Goal: Information Seeking & Learning: Learn about a topic

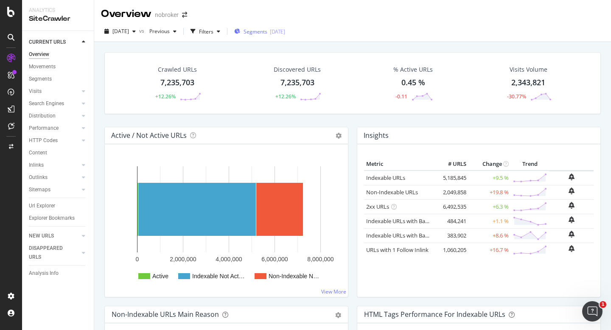
click at [257, 28] on span "Segments" at bounding box center [255, 31] width 24 height 7
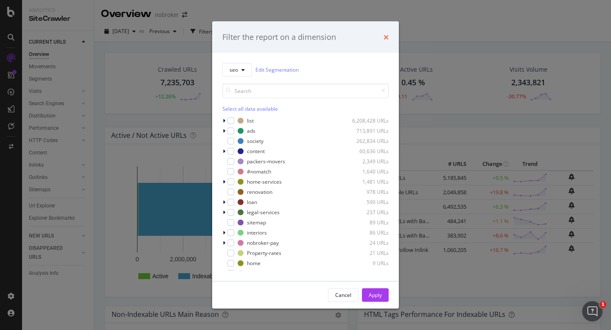
click at [385, 37] on icon "times" at bounding box center [385, 36] width 5 height 7
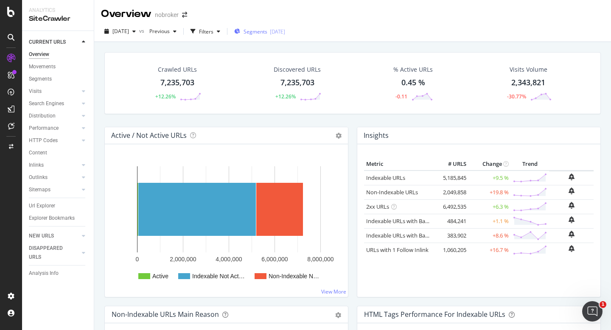
click at [267, 31] on span "Segments" at bounding box center [255, 31] width 24 height 7
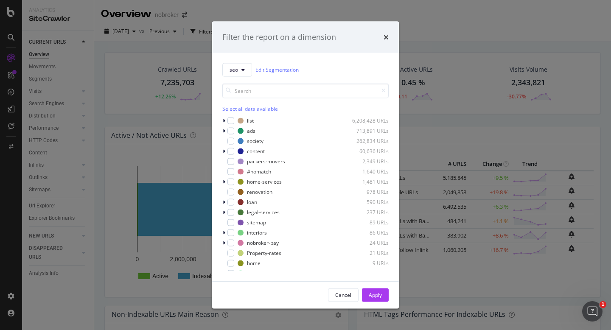
click at [207, 33] on div "Filter the report on a dimension seo Edit Segmentation Select all data availabl…" at bounding box center [305, 165] width 611 height 330
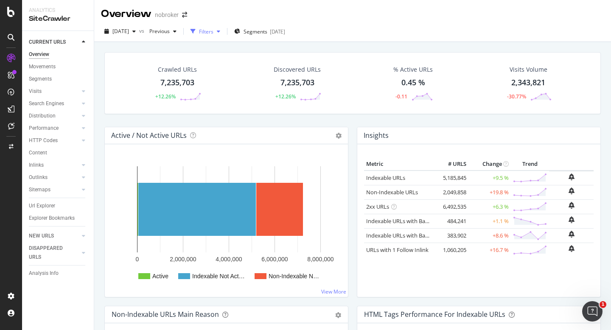
click at [199, 33] on div "button" at bounding box center [193, 31] width 12 height 12
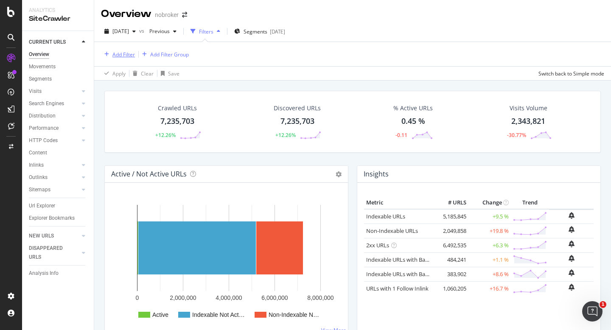
click at [126, 52] on div "Add Filter" at bounding box center [123, 54] width 22 height 7
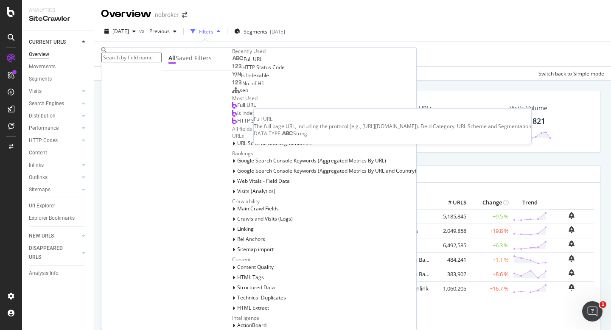
click at [232, 63] on div "Full URL" at bounding box center [247, 59] width 30 height 7
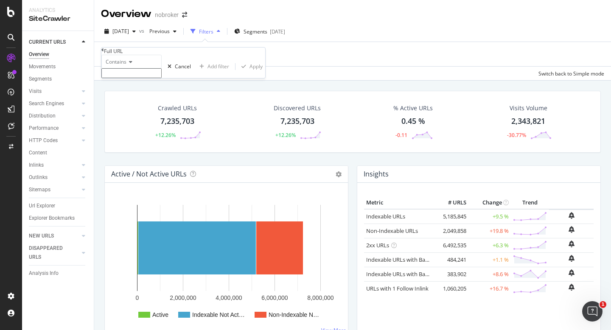
click at [162, 78] on input "text" at bounding box center [131, 73] width 60 height 10
type input "new-projects"
click at [249, 73] on div "Apply" at bounding box center [255, 68] width 13 height 7
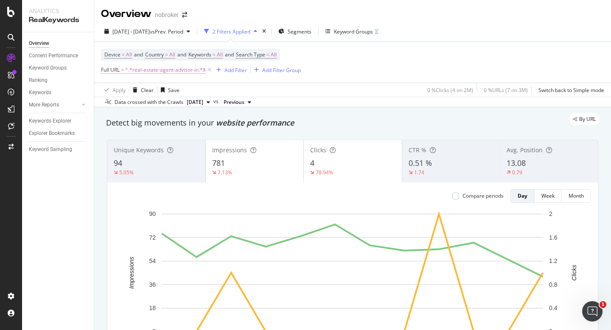
click at [187, 72] on span "^.*real-estate-agent-advisor-in.*$" at bounding box center [165, 70] width 81 height 12
click at [132, 79] on icon at bounding box center [129, 76] width 6 height 5
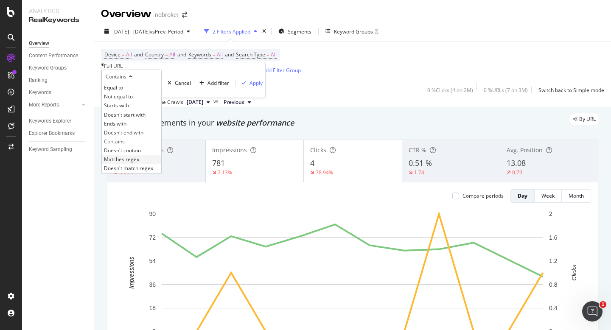
click at [136, 163] on span "Matches regex" at bounding box center [121, 159] width 35 height 7
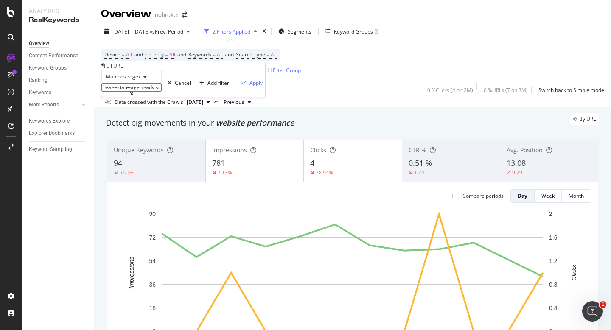
click at [145, 92] on input "real-estate-agent-advisor-in" at bounding box center [131, 87] width 60 height 8
paste input "properties-for-sale-below|properties-for-sale-betwee"
type input "properties-for-sale-below|properties-for-sale-between"
click at [249, 87] on div "Apply" at bounding box center [255, 82] width 13 height 7
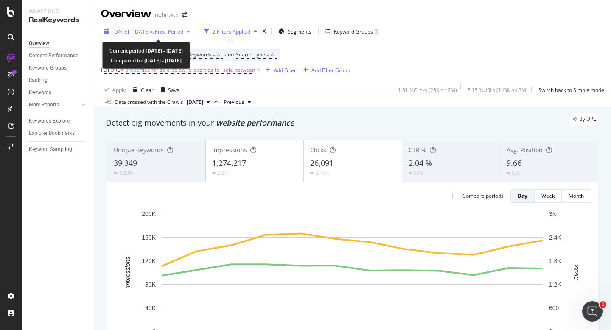
click at [144, 31] on span "[DATE] - [DATE]" at bounding box center [130, 31] width 37 height 7
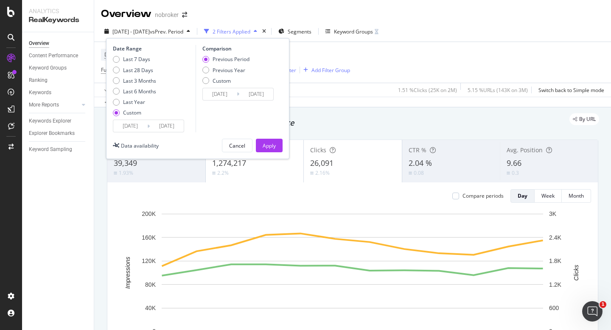
click at [138, 134] on div "Date Range Last 7 Days Last 28 Days Last 3 Months Last 6 Months Last Year Custo…" at bounding box center [197, 98] width 183 height 121
click at [122, 91] on div "Last 6 Months" at bounding box center [134, 91] width 43 height 7
type input "2025/04/13"
type input "2024/10/12"
type input "2025/04/12"
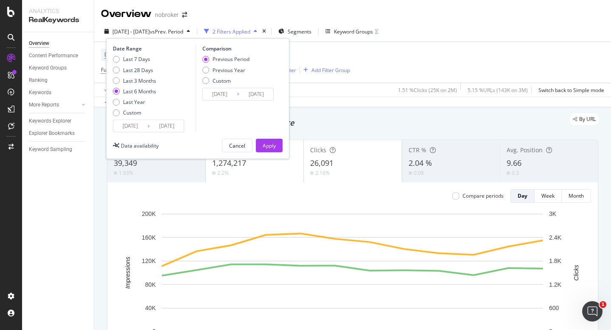
click at [134, 134] on div "Date Range Last 7 Days Last 28 Days Last 3 Months Last 6 Months Last Year Custo…" at bounding box center [197, 98] width 183 height 121
click at [134, 128] on input "2025/04/13" at bounding box center [130, 126] width 34 height 12
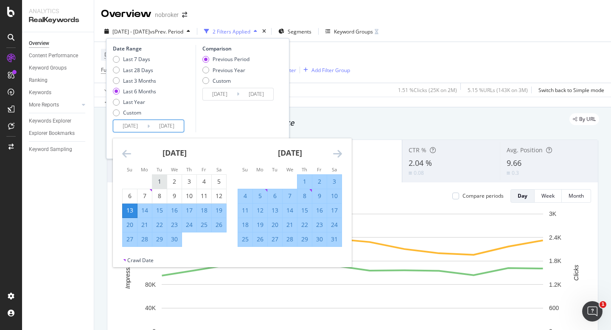
click at [163, 179] on div "1" at bounding box center [159, 181] width 14 height 8
type input "2025/04/01"
type input "2024/09/18"
type input "2025/03/31"
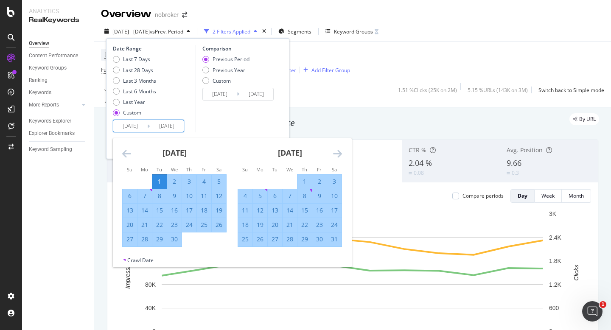
click at [339, 154] on icon "Move forward to switch to the next month." at bounding box center [337, 153] width 9 height 10
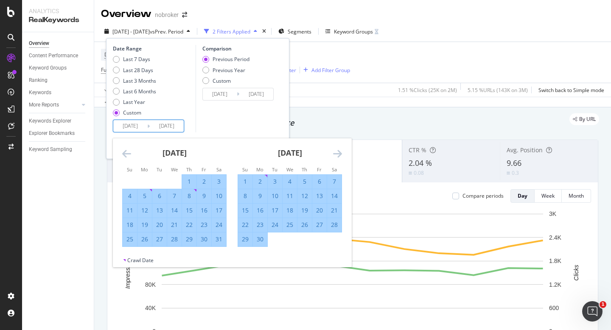
click at [339, 154] on icon "Move forward to switch to the next month." at bounding box center [337, 153] width 9 height 10
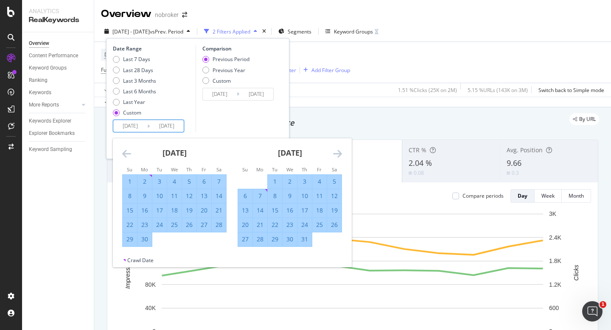
click at [339, 154] on icon "Move forward to switch to the next month." at bounding box center [337, 153] width 9 height 10
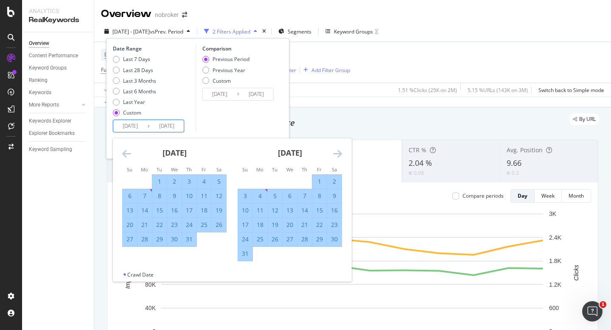
click at [339, 154] on icon "Move forward to switch to the next month." at bounding box center [337, 153] width 9 height 10
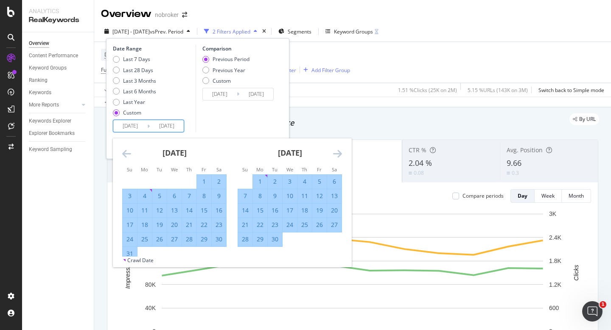
click at [339, 154] on icon "Move forward to switch to the next month." at bounding box center [337, 153] width 9 height 10
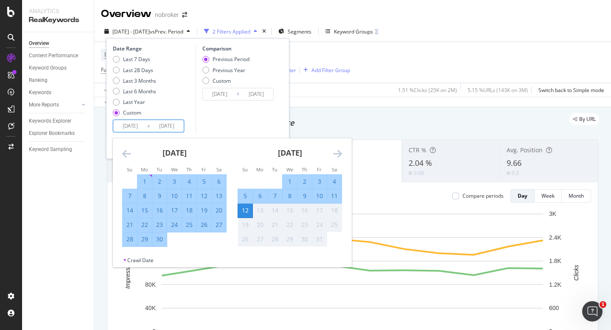
click at [339, 154] on icon "Move forward to switch to the next month." at bounding box center [337, 153] width 9 height 10
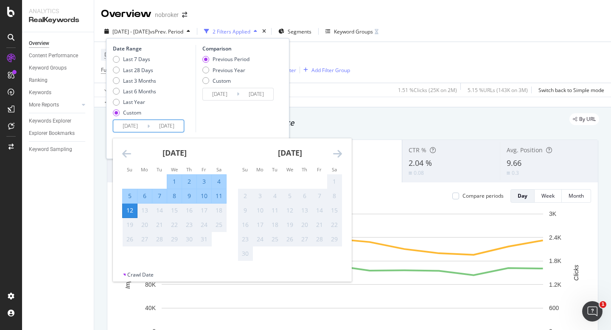
click at [270, 118] on div "Comparison Previous Period Previous Year Custom 2024/09/18 Navigate forward to …" at bounding box center [235, 88] width 81 height 87
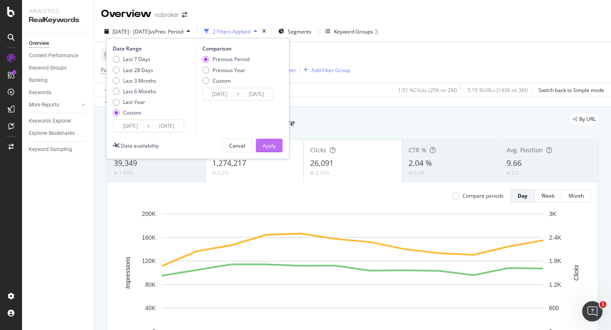
click at [274, 150] on div "Apply" at bounding box center [268, 145] width 13 height 13
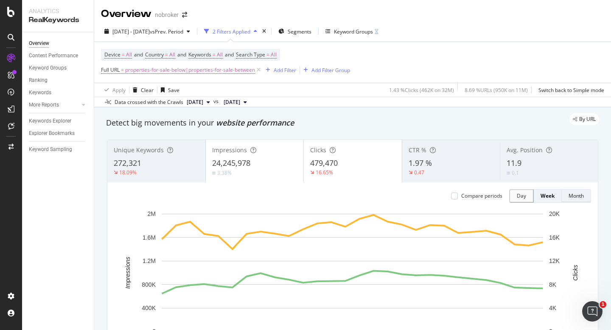
click at [577, 198] on div "Month" at bounding box center [575, 195] width 15 height 7
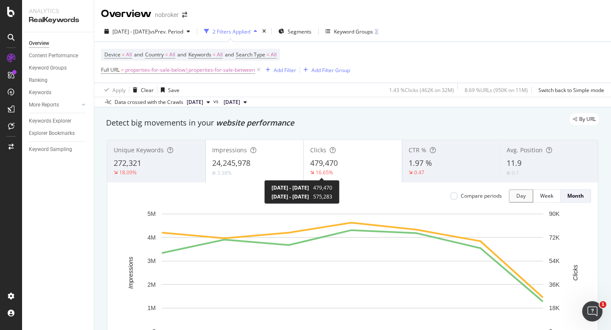
click at [321, 175] on div "16.65%" at bounding box center [323, 172] width 17 height 7
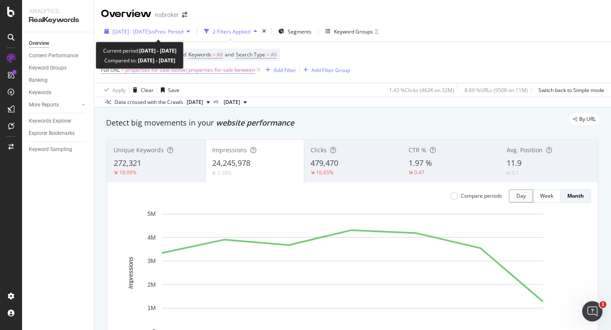
click at [173, 32] on span "vs Prev. Period" at bounding box center [166, 31] width 33 height 7
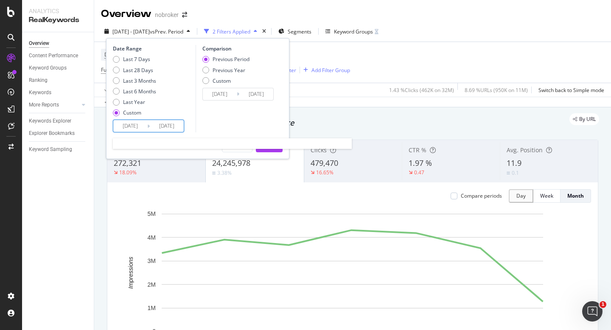
click at [131, 125] on input "2025/04/01" at bounding box center [130, 126] width 34 height 12
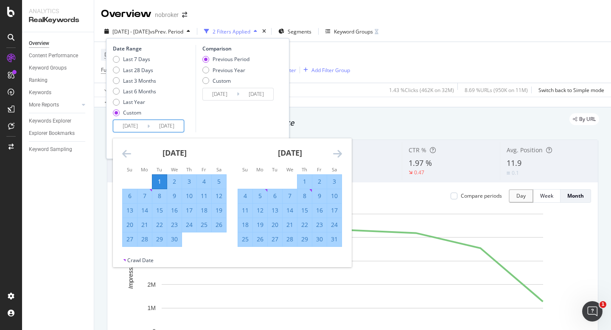
click at [123, 152] on icon "Move backward to switch to the previous month." at bounding box center [126, 153] width 9 height 10
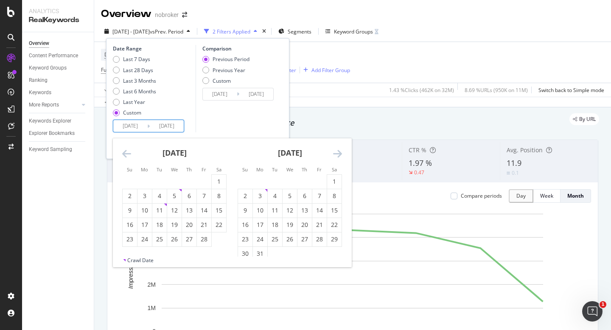
click at [123, 152] on icon "Move backward to switch to the previous month." at bounding box center [126, 153] width 9 height 10
click at [170, 175] on div "1" at bounding box center [174, 182] width 14 height 14
type input "2025/01/01"
type input "2024/03/22"
type input "2024/12/31"
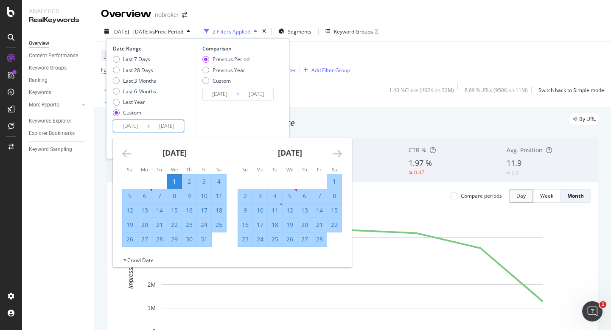
click at [262, 115] on div "Comparison Previous Period Previous Year Custom 2024/03/22 Navigate forward to …" at bounding box center [235, 88] width 81 height 87
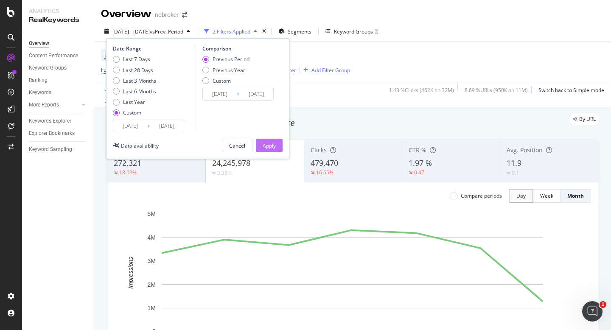
click at [265, 143] on div "Apply" at bounding box center [268, 145] width 13 height 7
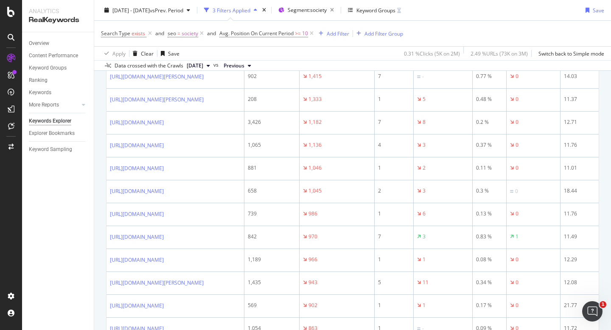
scroll to position [2, 0]
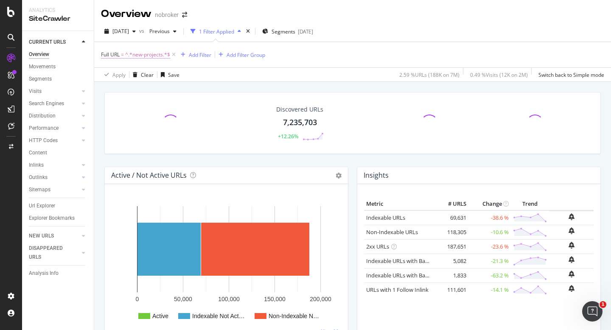
click at [148, 60] on span "^.*new-projects.*$" at bounding box center [147, 55] width 45 height 12
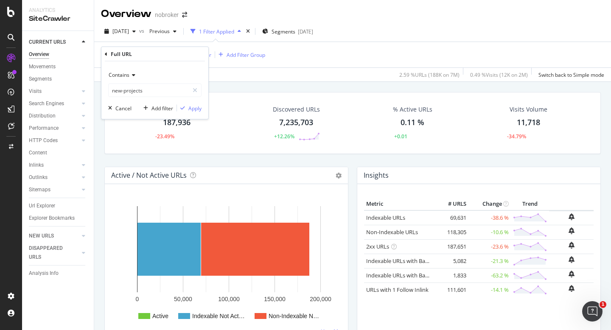
click at [150, 57] on div "Full URL" at bounding box center [155, 54] width 100 height 14
click at [127, 75] on span "Contains" at bounding box center [119, 74] width 21 height 7
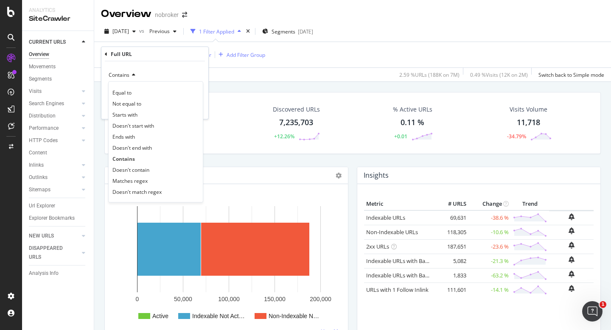
click at [144, 179] on span "Matches regex" at bounding box center [129, 180] width 35 height 7
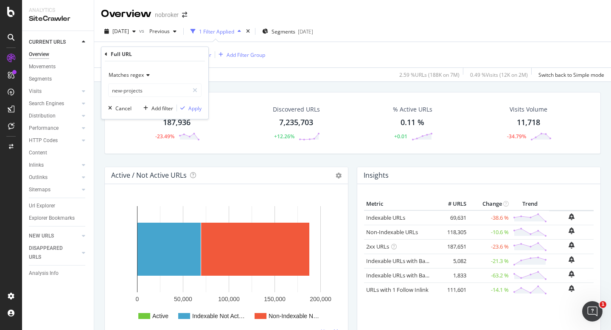
click at [153, 99] on div "Matches regex new-projects Cancel Add filter Apply" at bounding box center [154, 90] width 107 height 58
click at [153, 92] on input "new-projects" at bounding box center [149, 91] width 80 height 14
type input "properties-for-sale-below|properties-for-sale-between"
click at [193, 109] on div "Apply" at bounding box center [194, 107] width 13 height 7
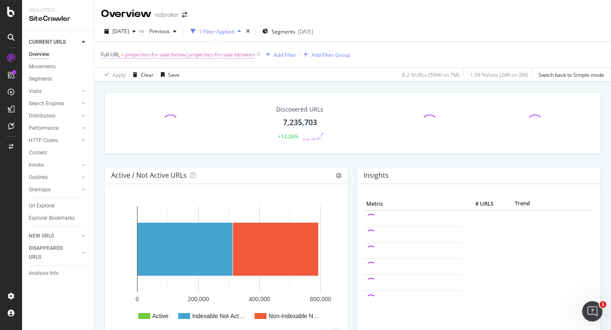
click at [156, 55] on span "properties-for-sale-below|properties-for-sale-between" at bounding box center [190, 55] width 130 height 12
click at [150, 92] on input "properties-for-sale-below|properties-for-sale-between" at bounding box center [149, 91] width 80 height 14
click at [122, 106] on div "Cancel" at bounding box center [123, 107] width 16 height 7
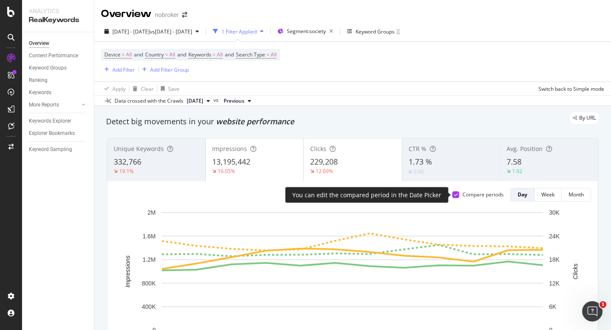
click at [456, 194] on icon at bounding box center [456, 195] width 4 height 4
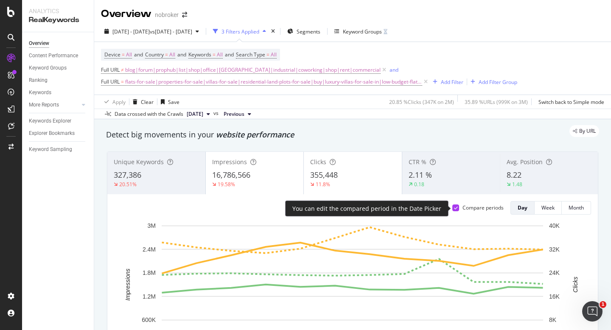
click at [454, 208] on icon at bounding box center [456, 208] width 4 height 4
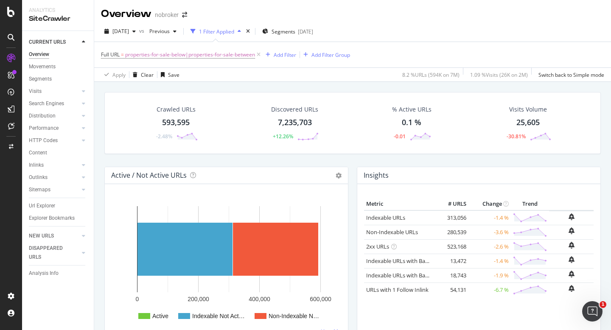
click at [181, 111] on div "Crawled URLs" at bounding box center [175, 109] width 39 height 8
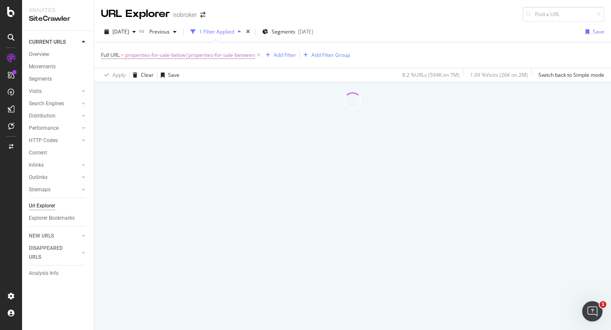
click at [168, 121] on div at bounding box center [352, 206] width 516 height 248
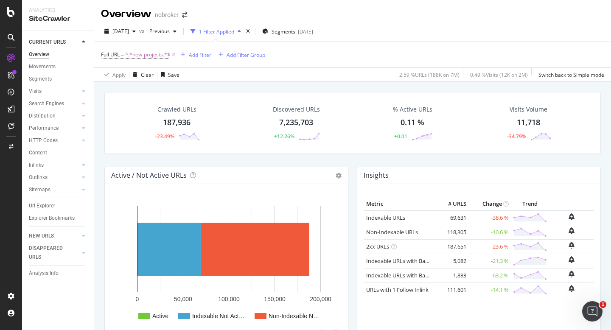
click at [173, 116] on div "Crawled URLs 187,936 -23.49%" at bounding box center [176, 123] width 63 height 44
